Goal: Find specific page/section: Find specific page/section

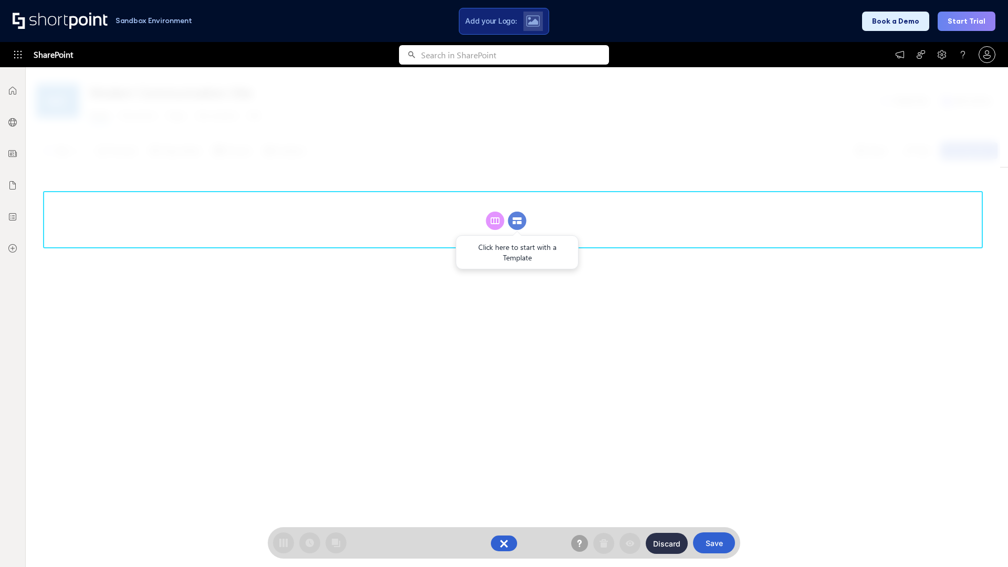
click at [517, 220] on circle at bounding box center [517, 220] width 18 height 18
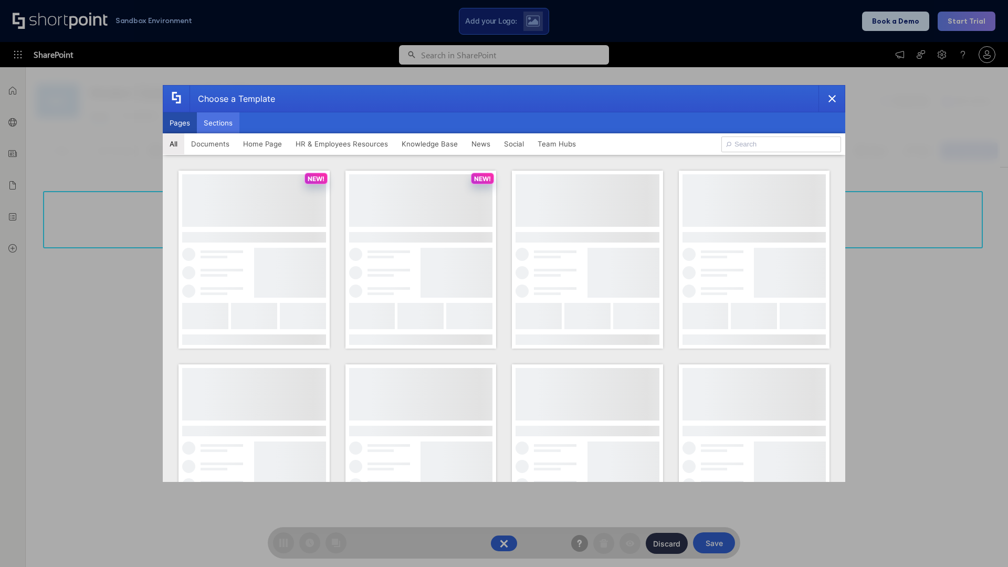
click at [218, 123] on button "Sections" at bounding box center [218, 122] width 43 height 21
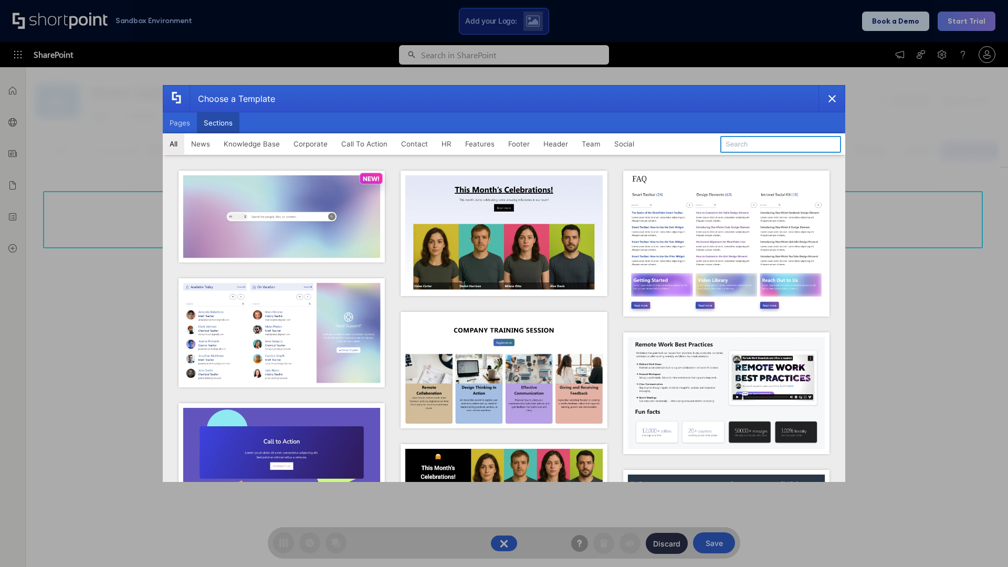
type input "Footer 2"
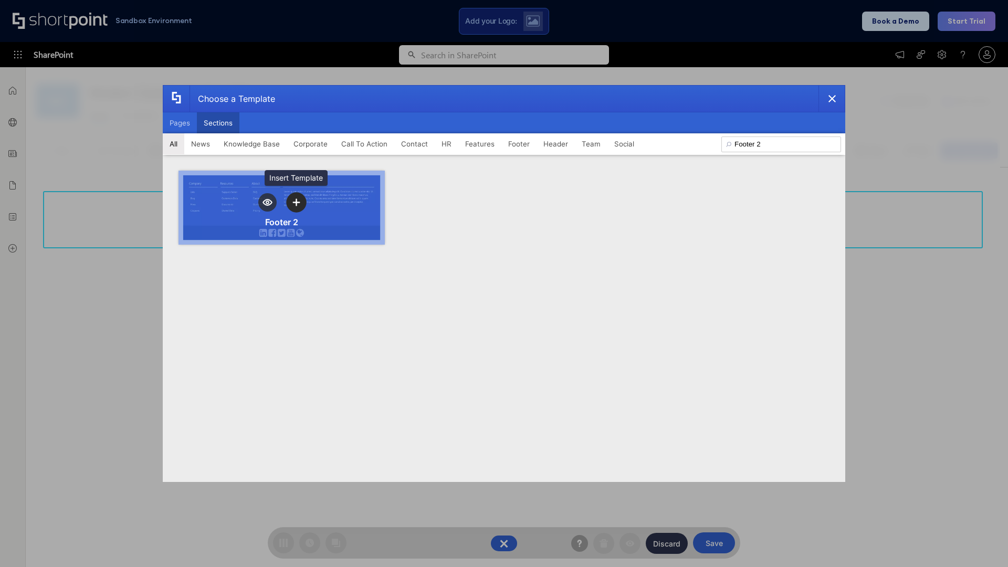
click at [296, 202] on icon "template selector" at bounding box center [295, 202] width 7 height 7
